Goal: Transaction & Acquisition: Purchase product/service

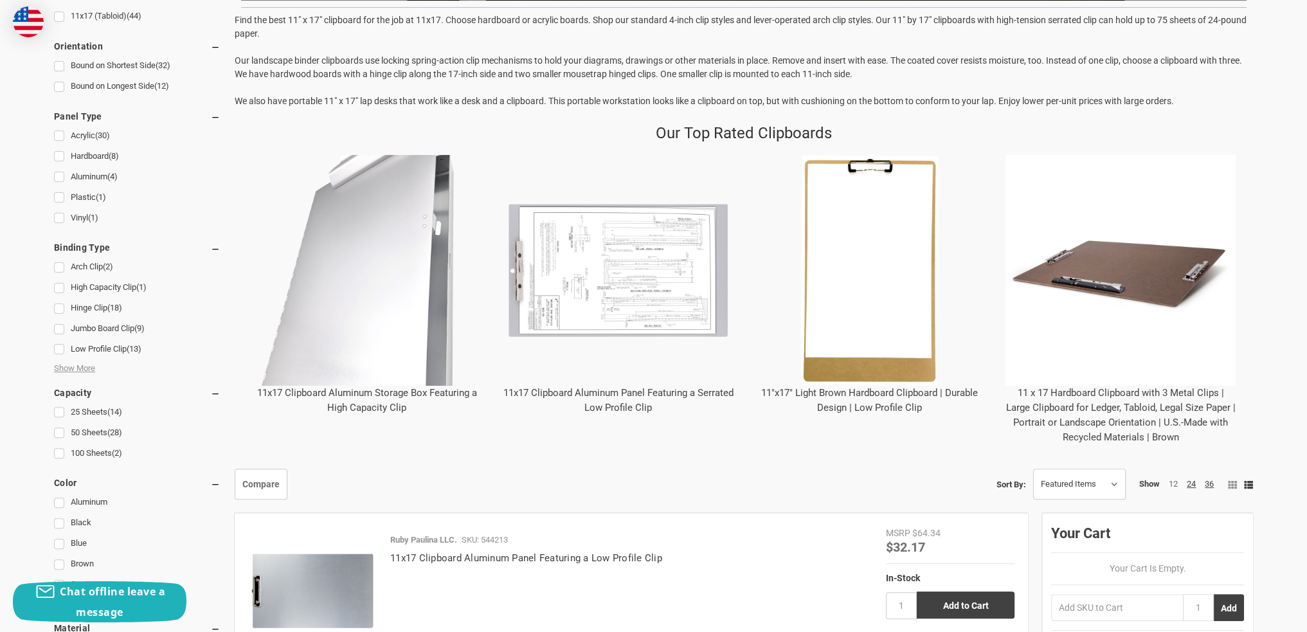
scroll to position [450, 0]
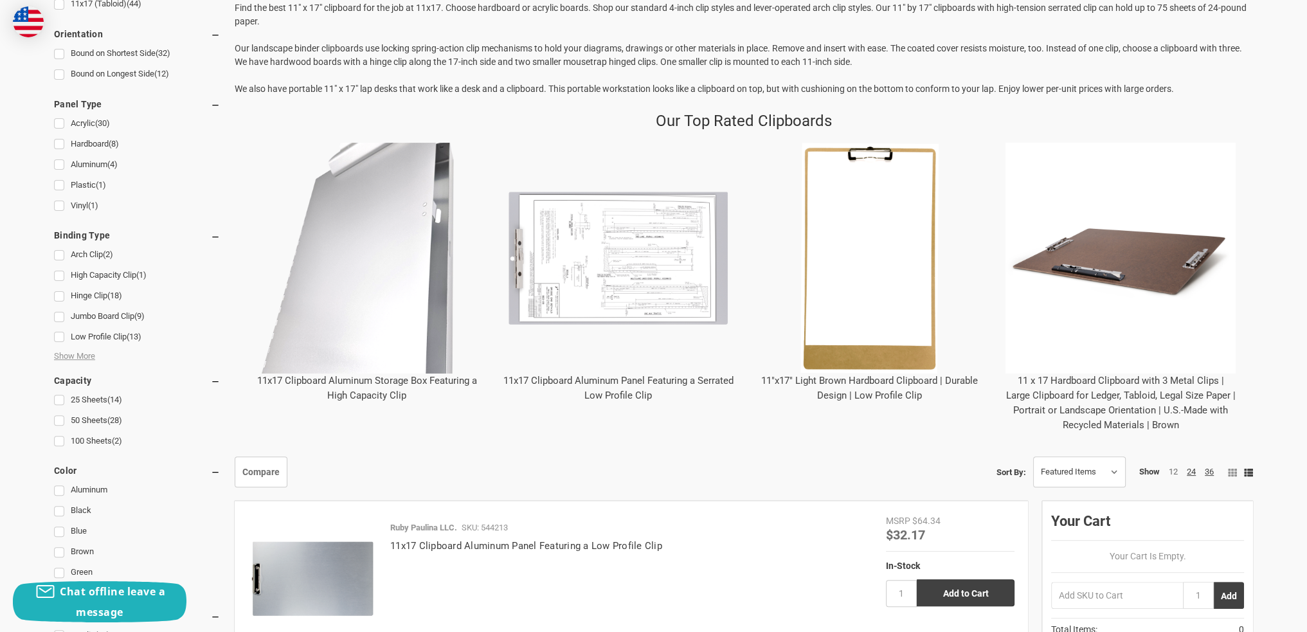
click at [1103, 403] on link "11 x 17 Hardboard Clipboard with 3 Metal Clips | Large Clipboard for Ledger, Ta…" at bounding box center [1121, 403] width 230 height 56
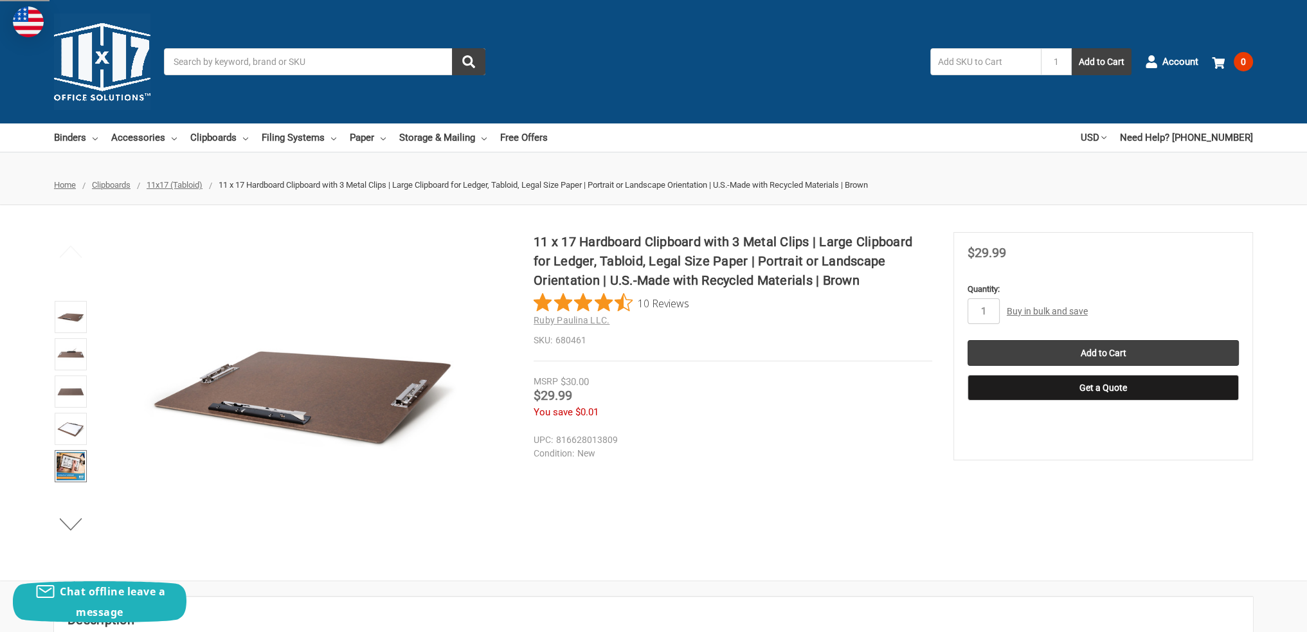
click at [72, 462] on img at bounding box center [71, 466] width 28 height 28
